Goal: Find specific page/section: Find specific page/section

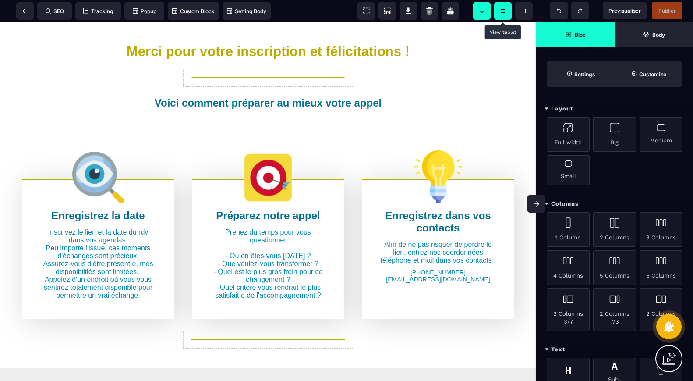
click at [505, 10] on span at bounding box center [503, 11] width 18 height 18
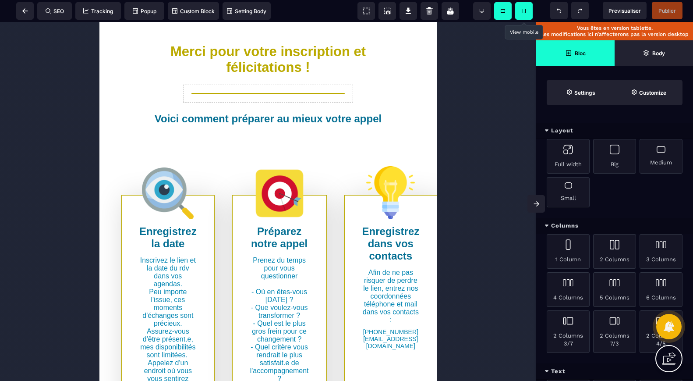
click at [524, 8] on span at bounding box center [524, 11] width 18 height 18
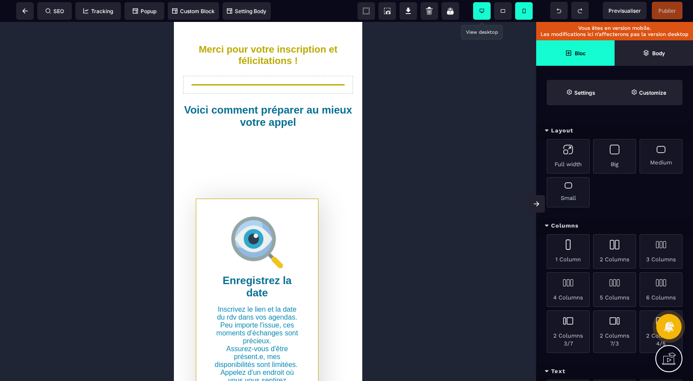
click at [482, 15] on span at bounding box center [482, 11] width 18 height 18
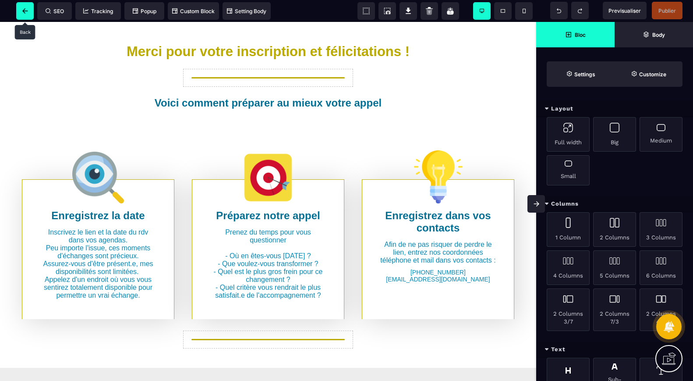
click at [24, 11] on icon at bounding box center [25, 10] width 6 height 5
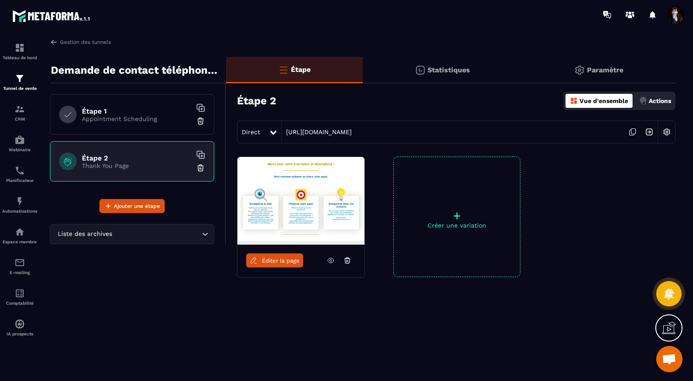
click at [149, 117] on p "Appointment Scheduling" at bounding box center [137, 118] width 110 height 7
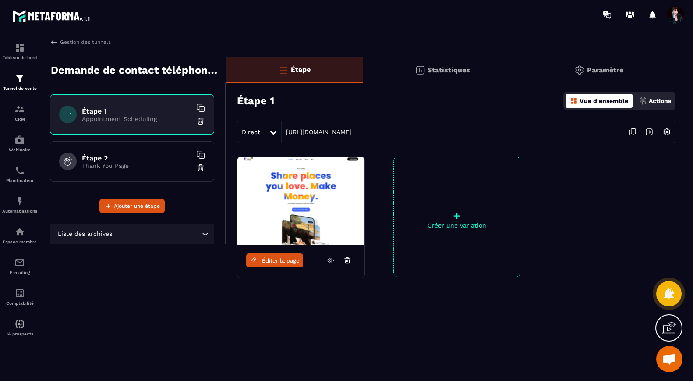
click at [662, 103] on p "Actions" at bounding box center [660, 100] width 22 height 7
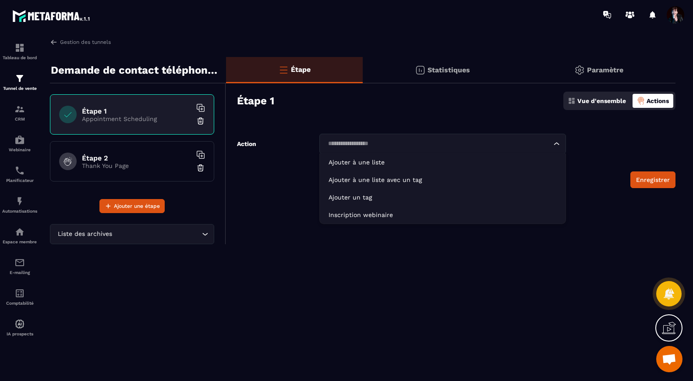
click at [558, 145] on icon "Search for option" at bounding box center [556, 143] width 9 height 9
click at [609, 102] on p "Vue d'ensemble" at bounding box center [601, 100] width 49 height 7
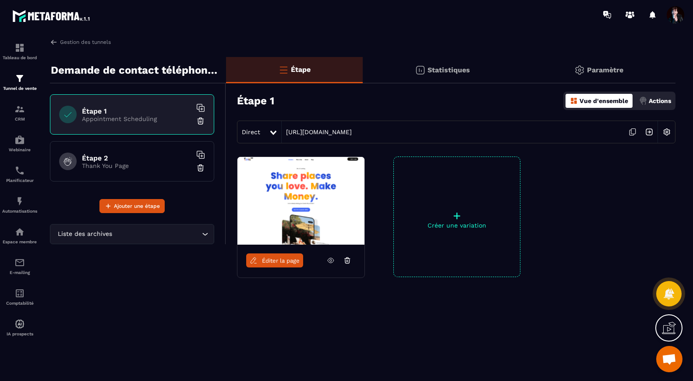
click at [273, 261] on span "Éditer la page" at bounding box center [281, 260] width 38 height 7
